Goal: Find specific page/section: Find specific page/section

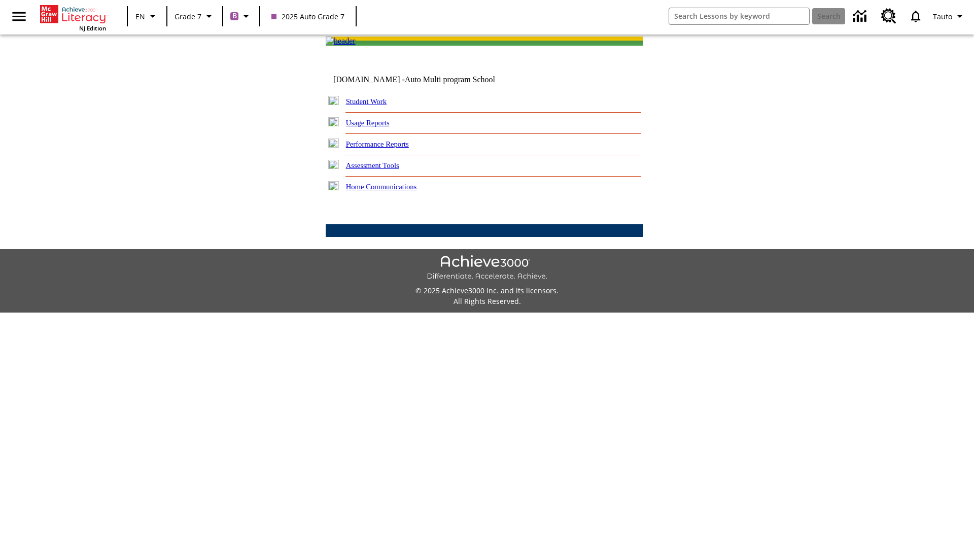
click at [373, 106] on link "Student Work" at bounding box center [366, 101] width 41 height 8
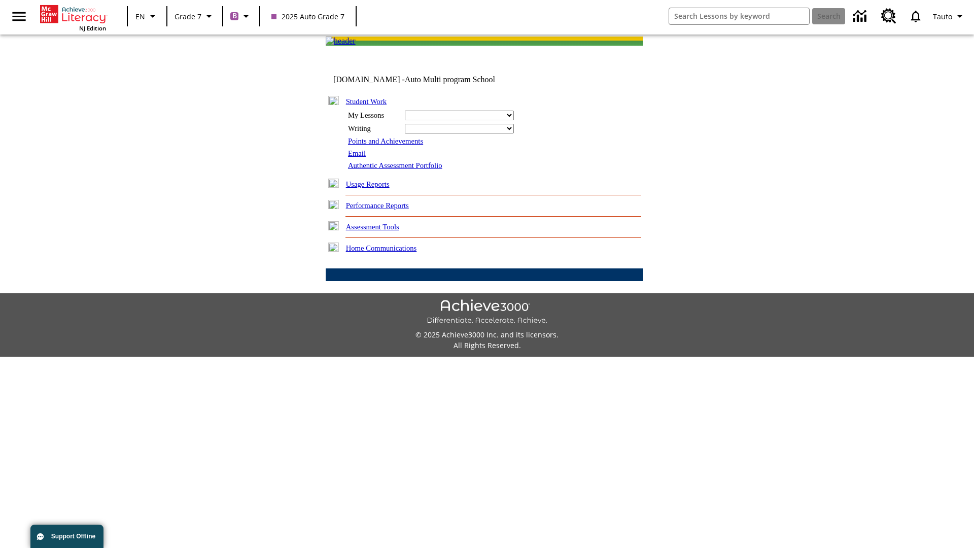
select select "/options/reports/?report_id=24&atype=1&section=2"
